Goal: Transaction & Acquisition: Purchase product/service

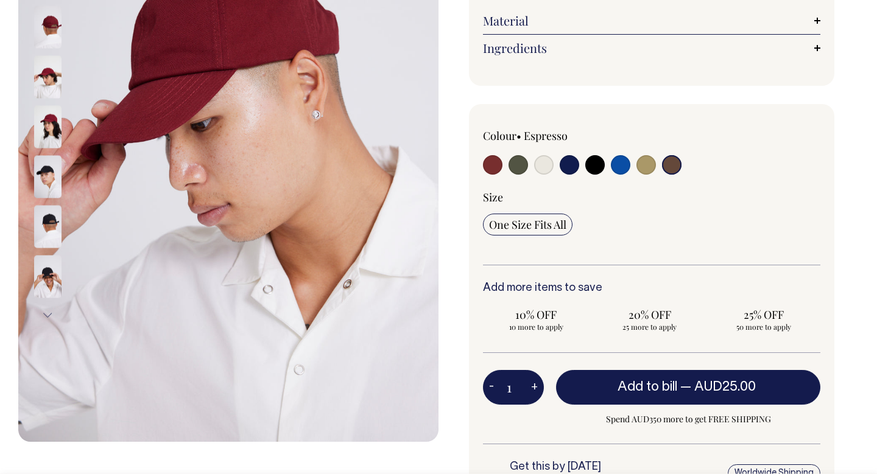
scroll to position [252, 0]
click at [675, 167] on input "radio" at bounding box center [671, 164] width 19 height 19
click at [487, 167] on input "radio" at bounding box center [492, 164] width 19 height 19
radio input "true"
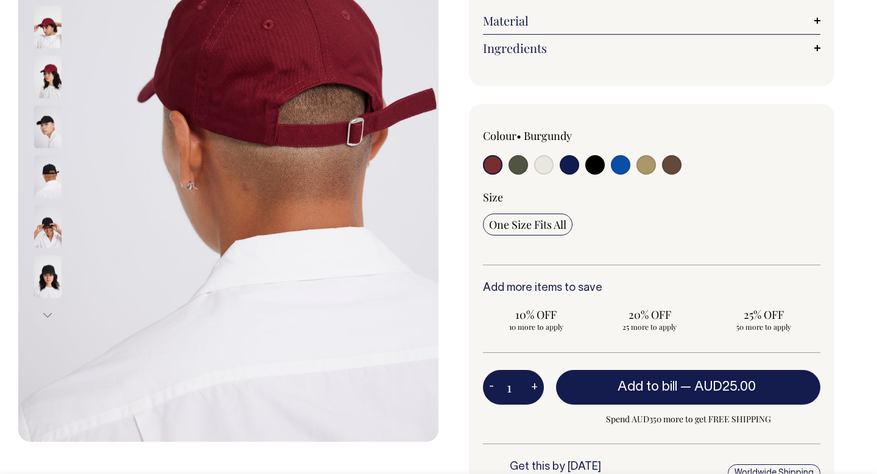
click at [669, 164] on input "radio" at bounding box center [671, 164] width 19 height 19
radio input "true"
select select "Espresso"
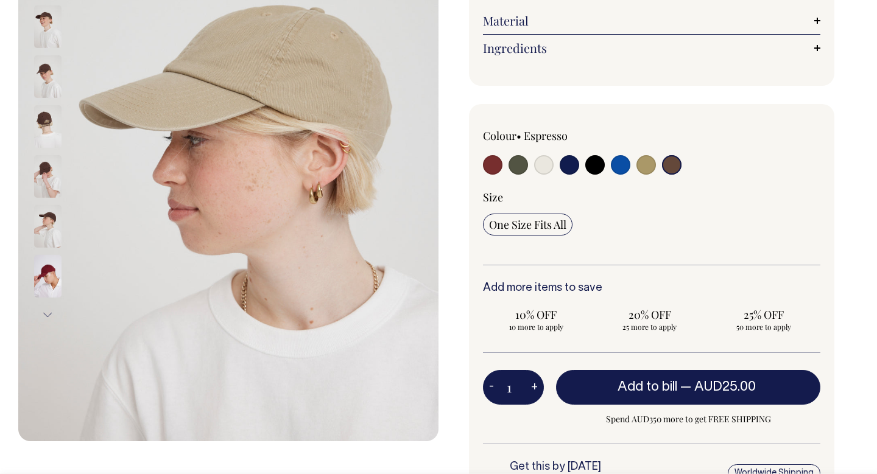
click at [680, 158] on div at bounding box center [719, 149] width 202 height 40
click at [644, 161] on input "radio" at bounding box center [645, 164] width 19 height 19
radio input "true"
select select "Washed Khaki"
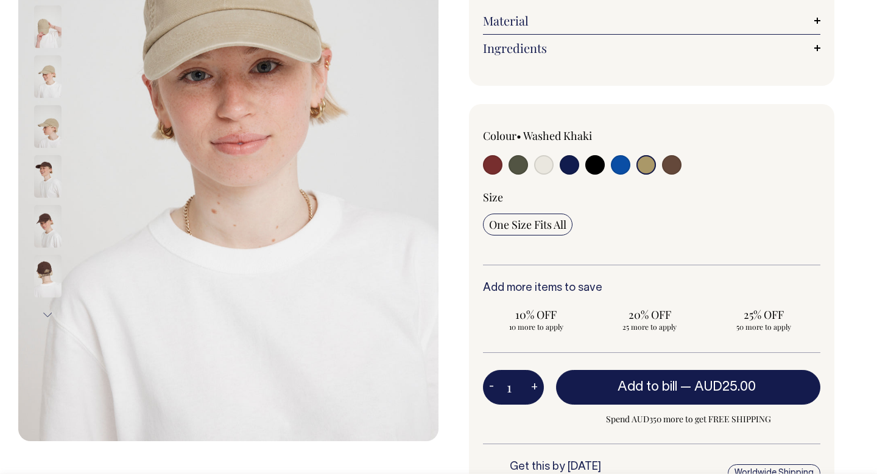
click at [675, 166] on input "radio" at bounding box center [671, 164] width 19 height 19
radio input "true"
select select "Espresso"
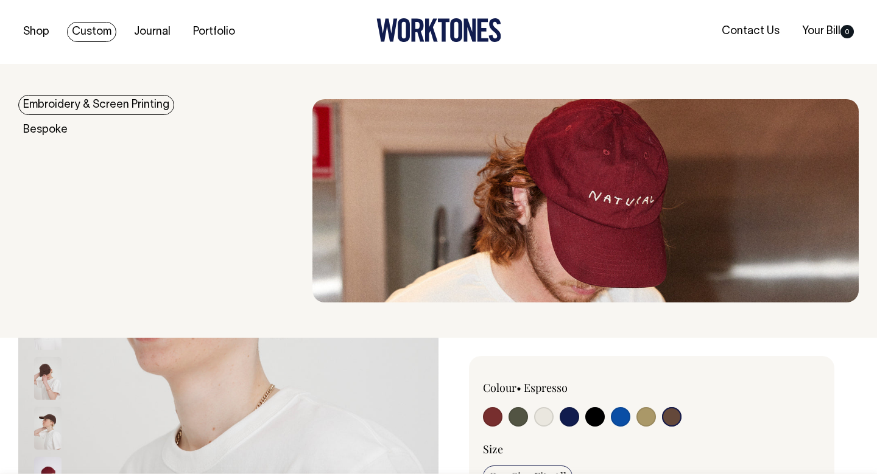
click at [86, 107] on link "Embroidery & Screen Printing" at bounding box center [96, 105] width 156 height 20
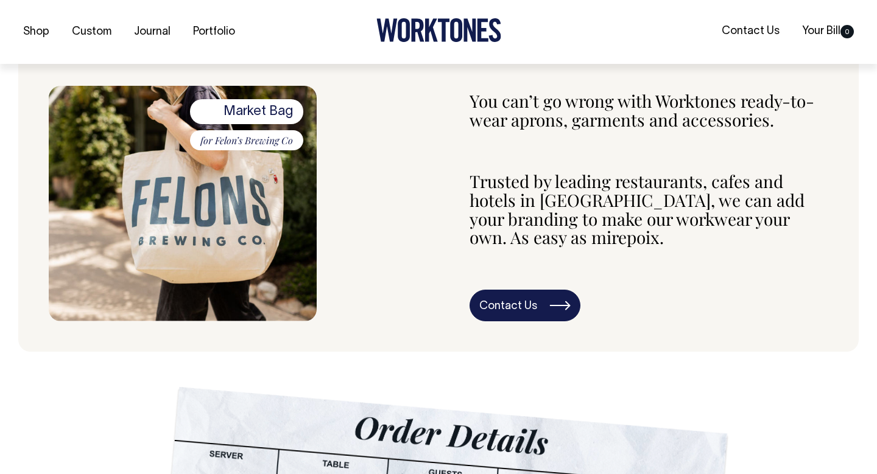
click at [526, 305] on link "Contact Us" at bounding box center [525, 306] width 111 height 32
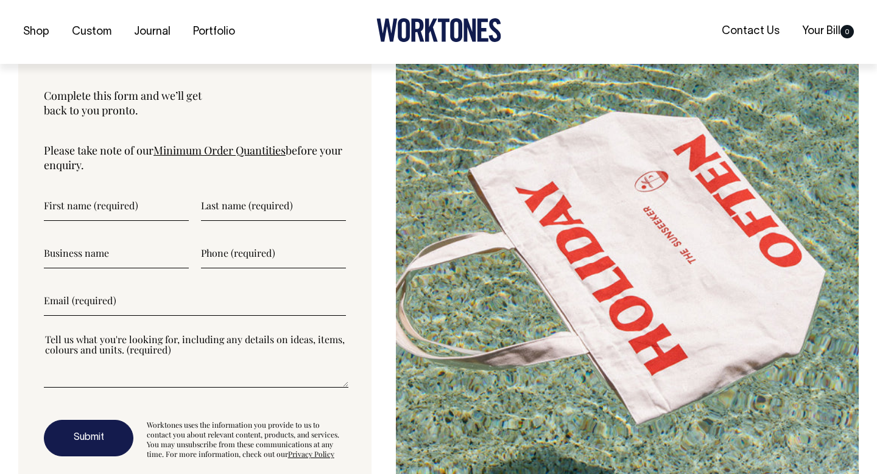
scroll to position [3135, 0]
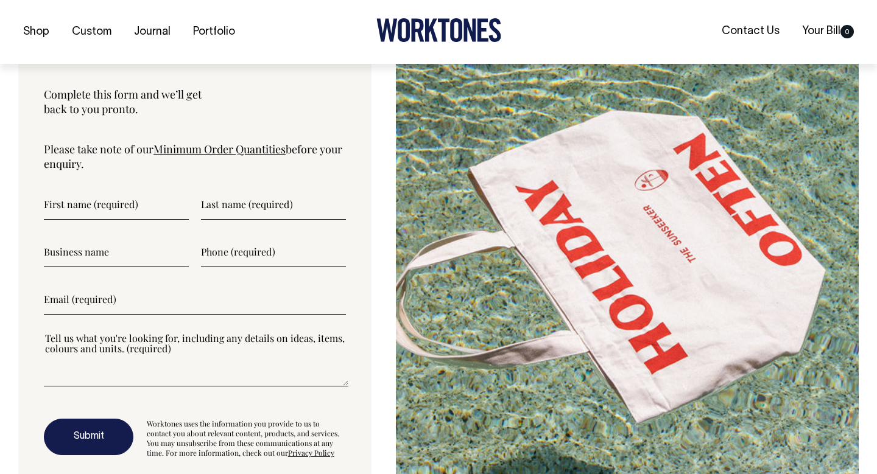
click at [205, 152] on link "Minimum Order Quantities" at bounding box center [219, 149] width 132 height 15
